Goal: Obtain resource: Download file/media

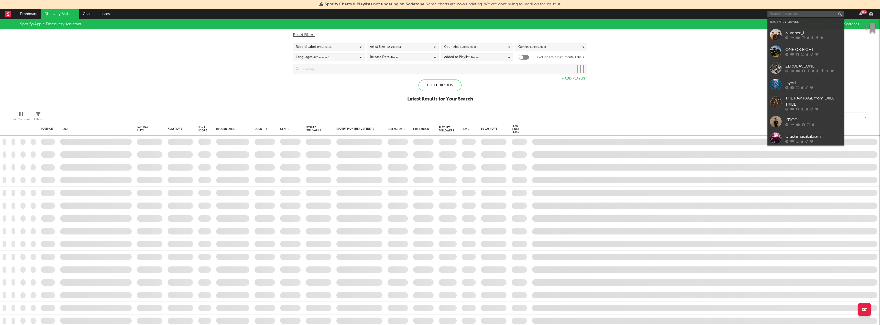
click at [781, 13] on input "text" at bounding box center [806, 14] width 77 height 6
checkbox input "true"
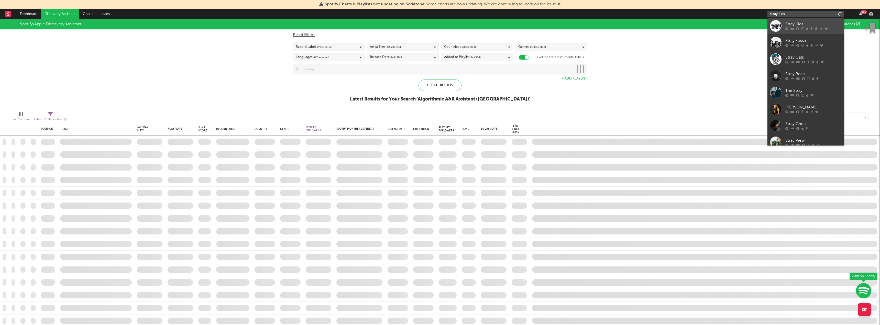
type input "stray kids"
click at [777, 25] on div at bounding box center [776, 26] width 12 height 12
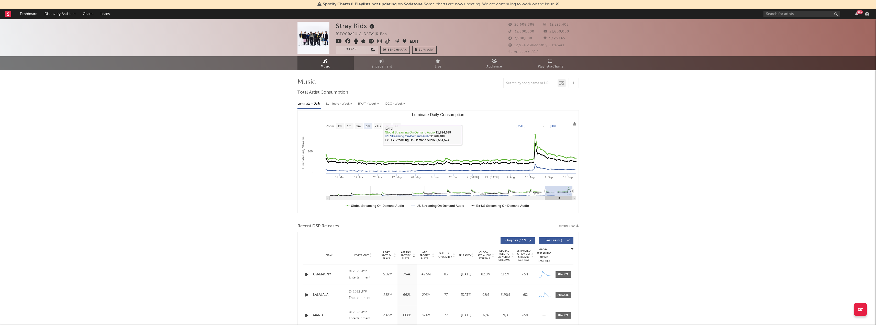
click at [390, 126] on rect "Luminate Daily Consumption" at bounding box center [387, 126] width 8 height 6
select select "1y"
type input "[DATE]"
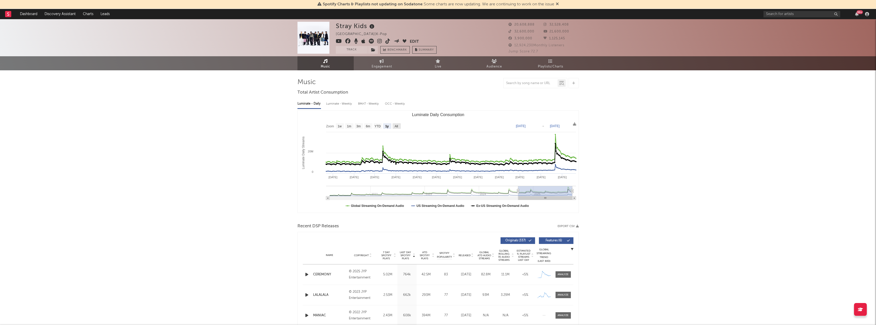
click at [398, 125] on text "All" at bounding box center [396, 127] width 3 height 4
select select "All"
type input "[DATE]"
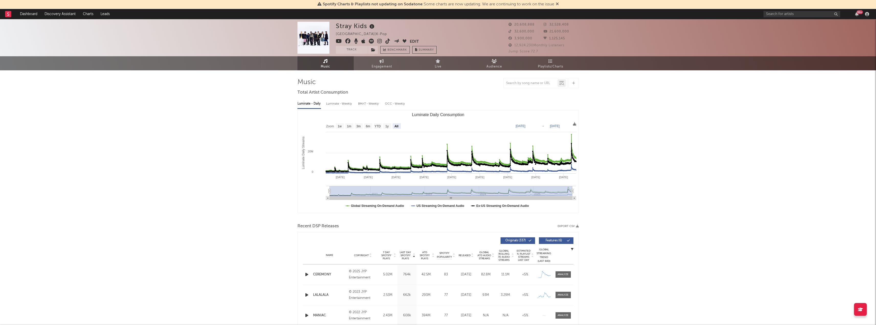
click at [574, 123] on icon at bounding box center [574, 123] width 3 height 3
click at [577, 123] on rect "Luminate Daily Consumption" at bounding box center [438, 162] width 281 height 102
click at [574, 125] on icon at bounding box center [574, 123] width 3 height 3
click at [560, 129] on span "Download as CSV" at bounding box center [549, 130] width 51 height 9
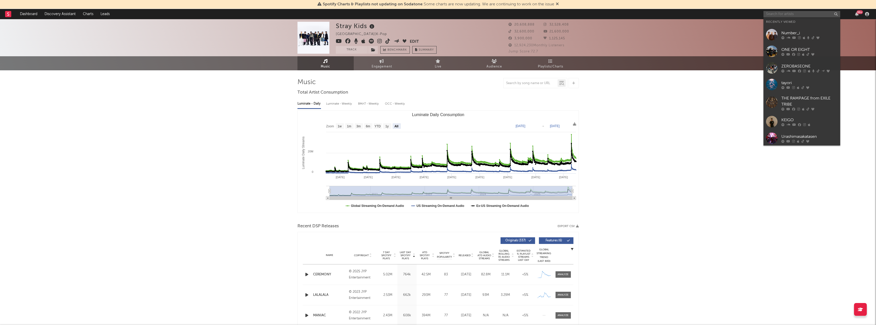
click at [811, 12] on input "text" at bounding box center [802, 14] width 77 height 6
type input "b"
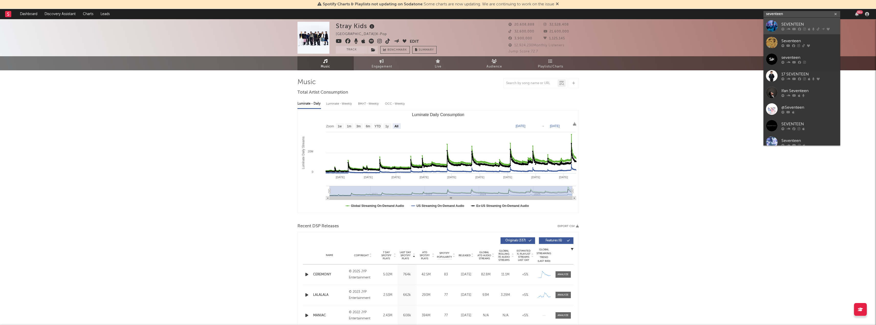
type input "seventeen"
click at [813, 21] on link "SEVENTEEN" at bounding box center [802, 26] width 77 height 17
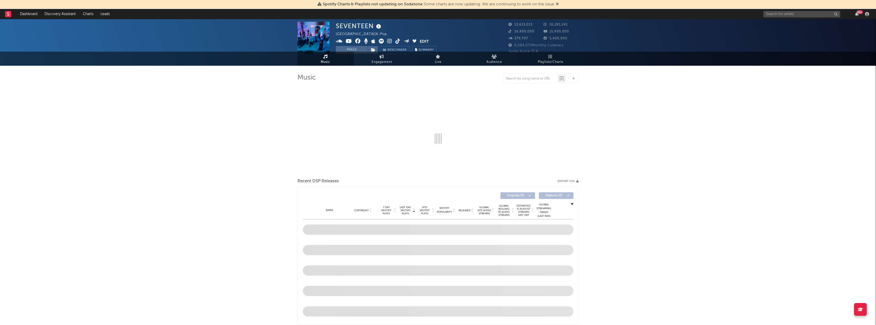
scroll to position [9, 0]
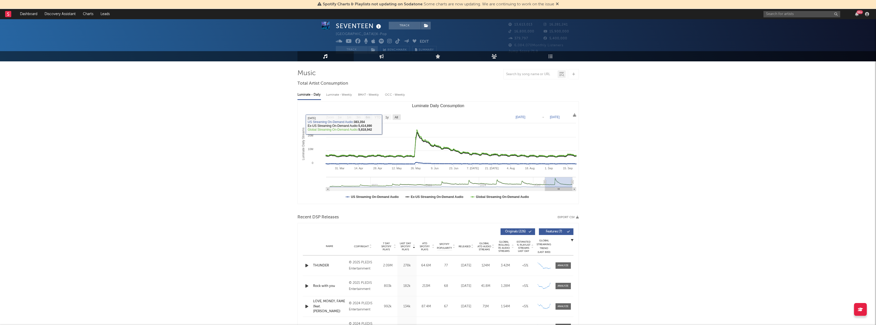
click at [395, 117] on text "All" at bounding box center [396, 118] width 3 height 4
select select "All"
type input "[DATE]"
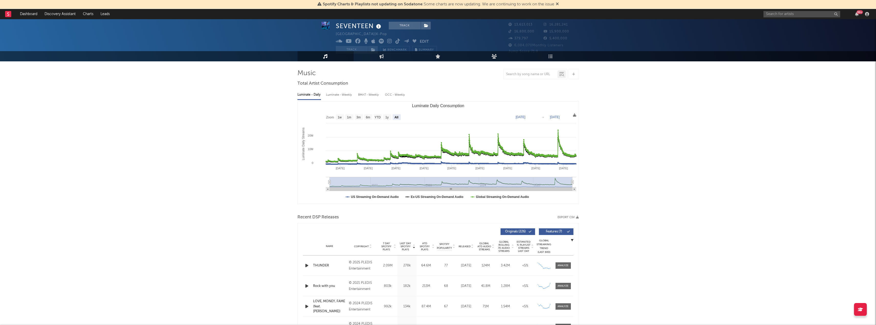
click at [573, 116] on icon at bounding box center [574, 114] width 3 height 3
click at [559, 118] on span "Download as CSV" at bounding box center [549, 121] width 51 height 9
drag, startPoint x: 557, startPoint y: 119, endPoint x: 574, endPoint y: 218, distance: 99.7
click at [557, 119] on span "Download as CSV" at bounding box center [549, 121] width 51 height 9
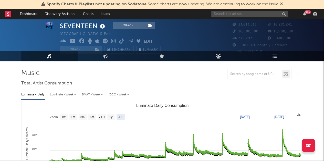
click at [224, 15] on input "text" at bounding box center [249, 14] width 77 height 6
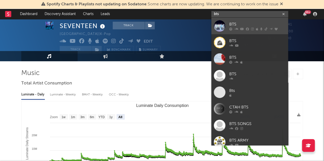
type input "bts"
click at [259, 19] on link "BTS" at bounding box center [249, 26] width 77 height 17
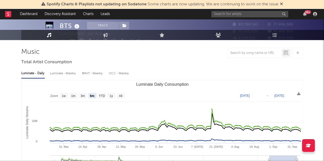
scroll to position [30, 0]
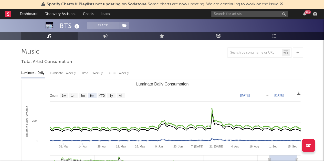
click at [119, 96] on text "All" at bounding box center [120, 96] width 3 height 4
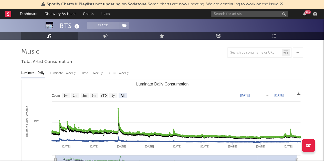
select select "All"
type input "[DATE]"
click at [298, 93] on icon at bounding box center [298, 93] width 3 height 3
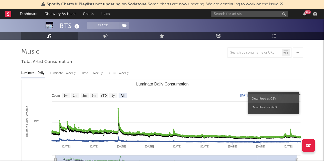
click at [279, 99] on span "Download as CSV" at bounding box center [273, 99] width 51 height 9
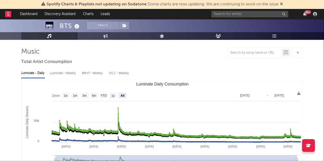
drag, startPoint x: 273, startPoint y: 97, endPoint x: 286, endPoint y: 0, distance: 98.1
click at [273, 97] on span "Download as CSV" at bounding box center [273, 99] width 51 height 9
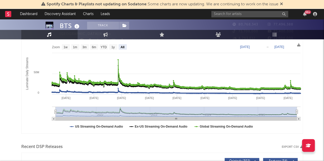
scroll to position [0, 0]
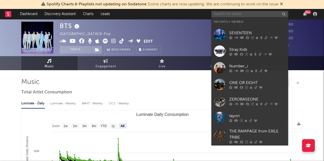
click at [220, 13] on input "text" at bounding box center [249, 14] width 77 height 6
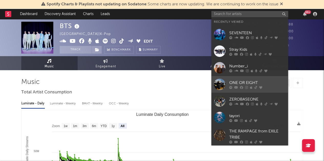
click at [265, 82] on div "ONE OR EIGHT" at bounding box center [257, 83] width 56 height 6
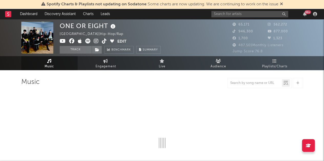
select select "6m"
